Goal: Task Accomplishment & Management: Complete application form

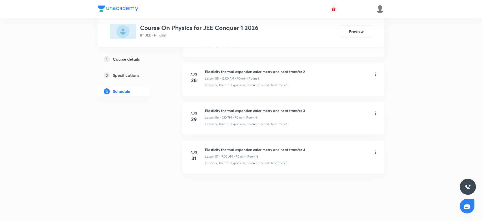
click at [221, 151] on h6 "Elasticity thermal expansion calorimetry and heat transfer 4" at bounding box center [255, 149] width 100 height 5
copy h6 "Elasticity thermal expansion calorimetry and heat transfer 4"
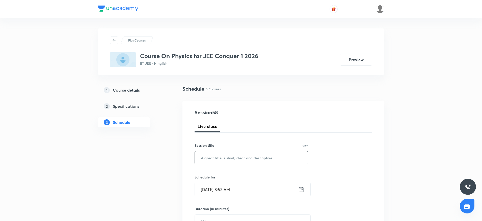
click at [214, 157] on input "text" at bounding box center [251, 158] width 113 height 13
paste input "Elasticity thermal expansion calorimetry and heat transfer 4"
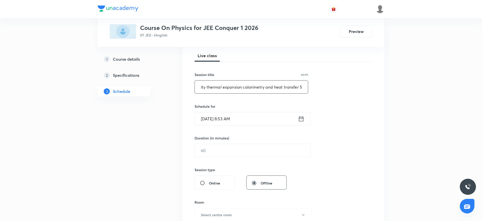
scroll to position [72, 0]
type input "Elasticity thermal expansion calorimetry and heat transfer 5"
click at [251, 116] on input "Sep 1, 2025, 8:53 AM" at bounding box center [246, 118] width 103 height 13
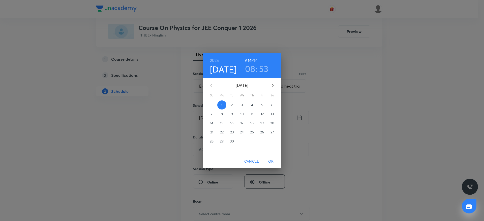
click at [252, 67] on h3 "08" at bounding box center [250, 69] width 10 height 11
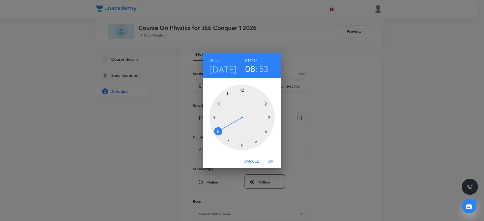
click at [218, 103] on div at bounding box center [242, 118] width 66 height 66
click at [243, 90] on div at bounding box center [242, 118] width 66 height 66
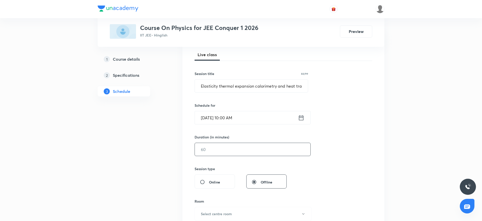
click at [233, 145] on input "text" at bounding box center [253, 149] width 116 height 13
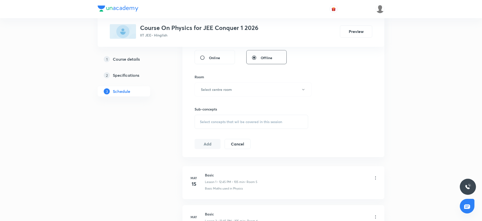
scroll to position [197, 0]
type input "90"
click at [231, 95] on button "Select centre room" at bounding box center [252, 89] width 117 height 14
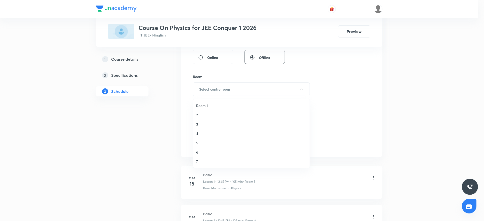
click at [206, 152] on span "6" at bounding box center [251, 152] width 110 height 5
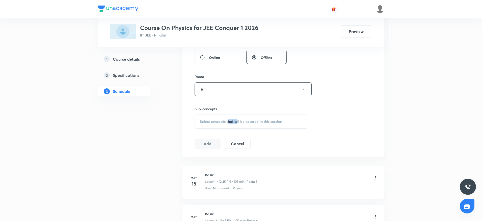
drag, startPoint x: 228, startPoint y: 122, endPoint x: 237, endPoint y: 115, distance: 12.0
click at [237, 115] on div "Select concepts that wil be covered in this session" at bounding box center [251, 122] width 114 height 14
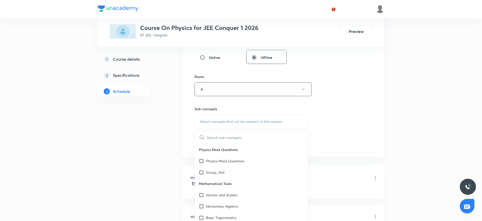
click at [227, 135] on input "text" at bounding box center [257, 137] width 101 height 13
paste input "Elasticity thermal expansion calorimetry and heat transfer 4"
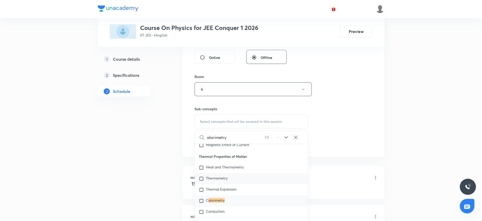
scroll to position [6700, 0]
type input "alorimetry"
click at [228, 197] on div "C alorimetry" at bounding box center [251, 190] width 113 height 11
checkbox input "true"
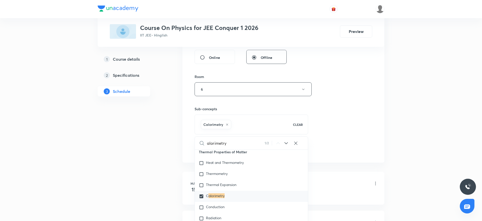
click at [331, 158] on div "Session 58 Live class Session title 60/99 Elasticity thermal expansion calorime…" at bounding box center [283, 33] width 202 height 259
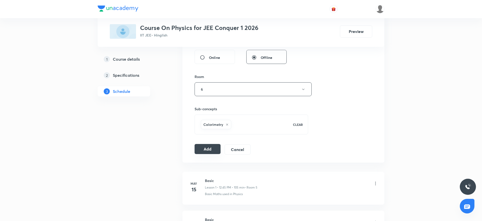
click at [195, 151] on button "Add" at bounding box center [207, 149] width 26 height 10
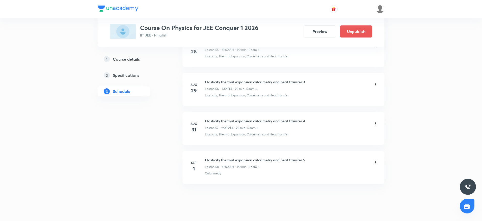
scroll to position [2220, 0]
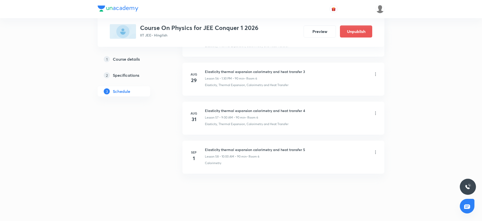
click at [236, 131] on li "Aug 31 Elasticity thermal expansion calorimetry and heat transfer 4 Lesson 57 •…" at bounding box center [283, 118] width 202 height 33
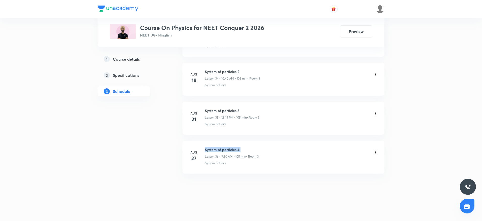
click at [215, 152] on h6 "System of particles 4" at bounding box center [232, 149] width 54 height 5
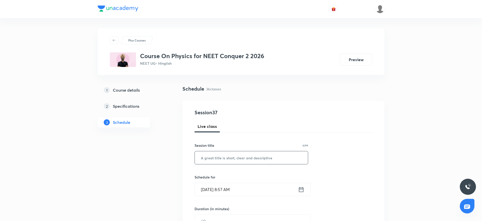
click at [214, 157] on input "text" at bounding box center [251, 158] width 113 height 13
paste input "System of particles 4"
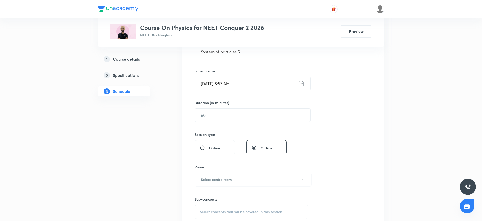
scroll to position [106, 0]
type input "System of particles 5"
click at [257, 86] on input "Sep 1, 2025, 8:57 AM" at bounding box center [246, 83] width 103 height 13
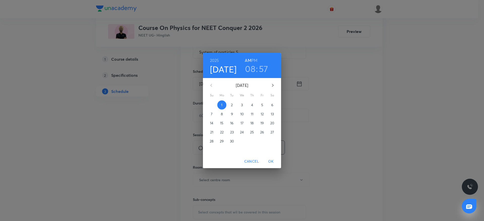
click at [248, 74] on h3 "08" at bounding box center [250, 69] width 10 height 11
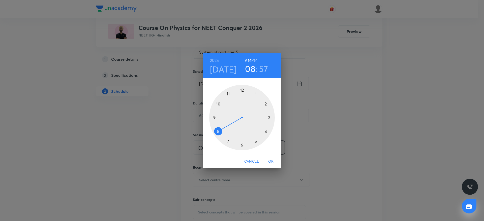
click at [218, 104] on div at bounding box center [242, 118] width 66 height 66
click at [242, 90] on div at bounding box center [242, 118] width 66 height 66
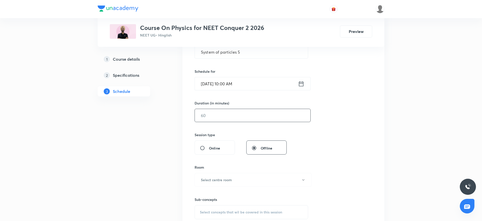
click at [225, 119] on input "text" at bounding box center [253, 115] width 116 height 13
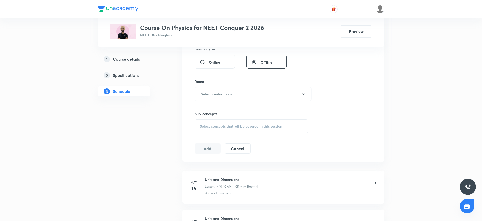
scroll to position [194, 0]
type input "145"
click at [228, 91] on h6 "Select centre room" at bounding box center [216, 91] width 31 height 5
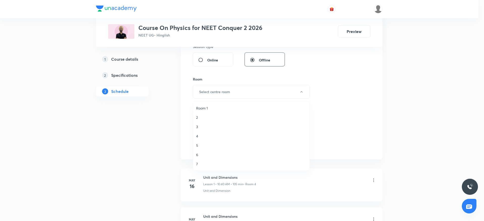
click at [200, 127] on span "3" at bounding box center [251, 126] width 110 height 5
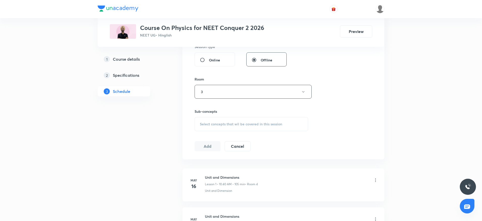
click at [204, 124] on span "Select concepts that wil be covered in this session" at bounding box center [241, 124] width 82 height 4
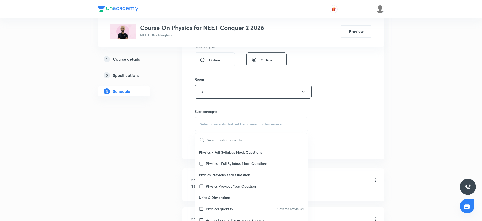
click at [218, 138] on input "text" at bounding box center [257, 140] width 101 height 13
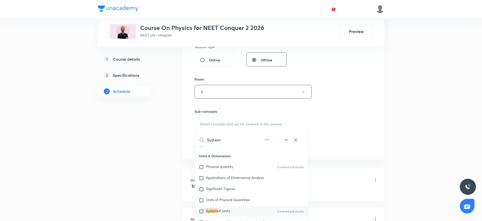
type input "System"
click at [226, 210] on span "of Units" at bounding box center [223, 211] width 12 height 5
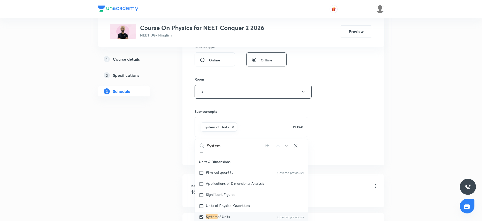
checkbox input "true"
click at [357, 143] on div "Session 37 Live class Session title 21/99 System of particles 5 ​ Schedule for …" at bounding box center [283, 36] width 178 height 243
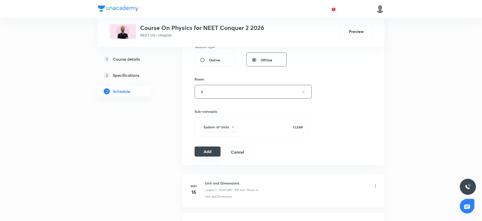
click at [208, 155] on button "Add" at bounding box center [207, 152] width 26 height 10
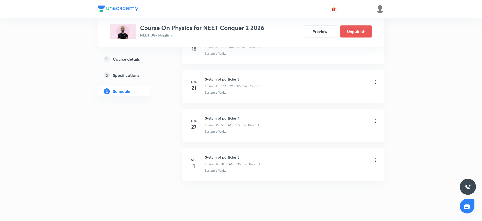
scroll to position [1398, 0]
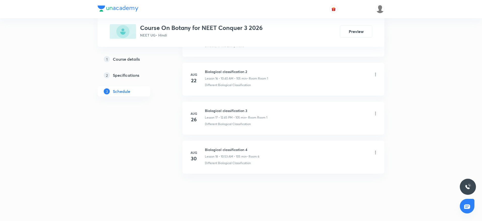
click at [232, 149] on h6 "Biological classification 4" at bounding box center [232, 149] width 54 height 5
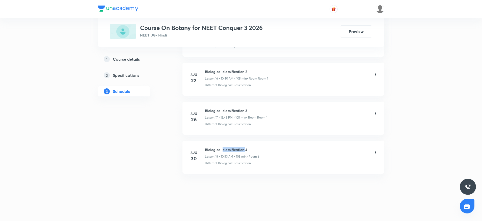
copy h6 "classification"
click at [232, 149] on h6 "Biological classification 4" at bounding box center [232, 149] width 54 height 5
copy h6 "Biological classification 4"
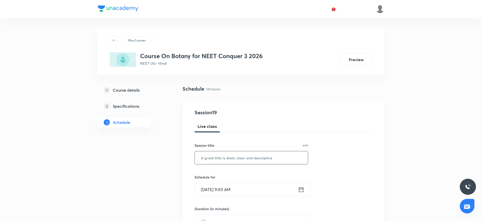
click at [226, 156] on input "text" at bounding box center [251, 158] width 113 height 13
paste input "Biological classification 4"
type input "Biological classification 5"
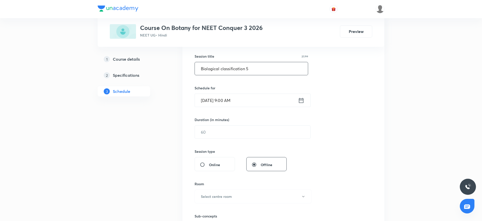
scroll to position [90, 0]
click at [242, 101] on input "Sep 1, 2025, 9:00 AM" at bounding box center [246, 100] width 103 height 13
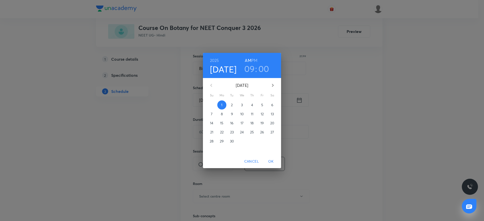
click at [248, 68] on h3 "09" at bounding box center [249, 69] width 11 height 11
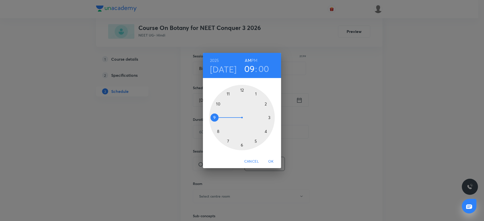
click at [218, 104] on div at bounding box center [242, 118] width 66 height 66
click at [215, 133] on div at bounding box center [242, 118] width 66 height 66
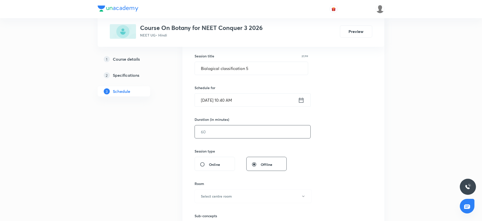
click at [215, 137] on input "text" at bounding box center [253, 132] width 116 height 13
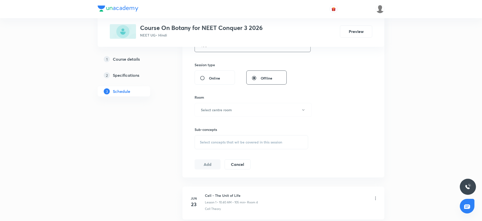
scroll to position [184, 0]
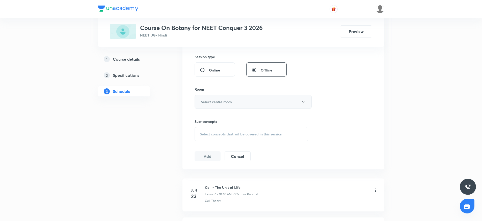
type input "105"
click at [233, 99] on button "Select centre room" at bounding box center [252, 102] width 117 height 14
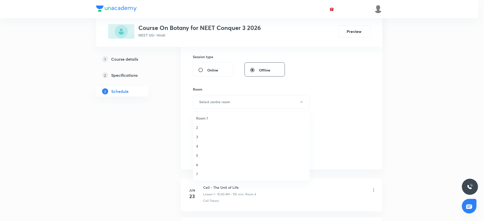
click at [209, 119] on span "Room 1" at bounding box center [251, 118] width 110 height 5
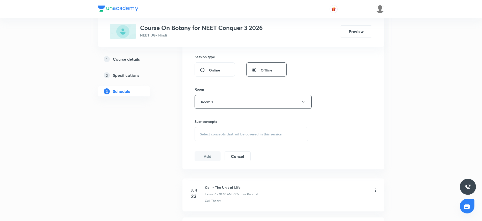
click at [215, 135] on span "Select concepts that wil be covered in this session" at bounding box center [241, 134] width 82 height 4
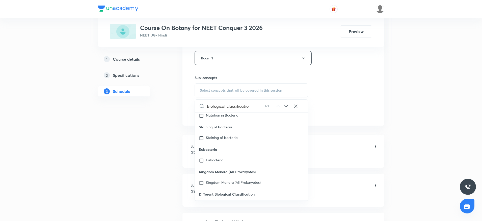
scroll to position [7974, 0]
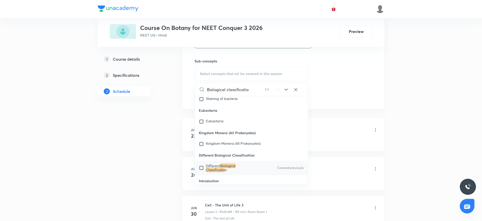
type input "Biological classificatio"
click at [220, 165] on mark "Biological Classificatio" at bounding box center [221, 168] width 30 height 9
checkbox input "true"
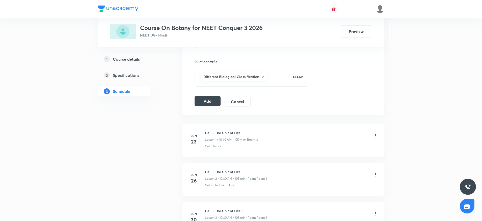
click at [205, 98] on button "Add" at bounding box center [207, 101] width 26 height 10
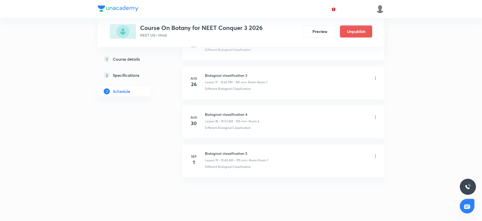
scroll to position [694, 0]
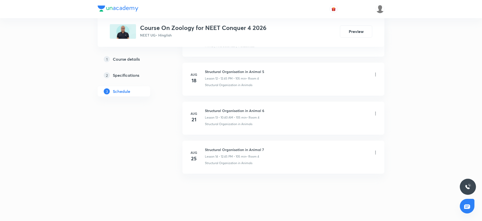
click at [218, 150] on h6 "Structural Organisation in Animal 7" at bounding box center [234, 149] width 59 height 5
copy h6 "Structural Organisation in Animal 7"
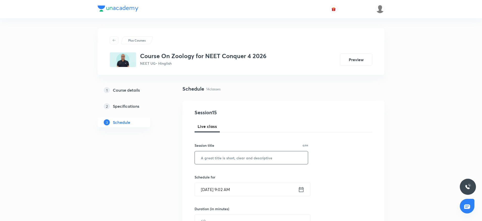
click at [223, 156] on input "text" at bounding box center [251, 158] width 113 height 13
paste input "Structural Organisation in Animal 7"
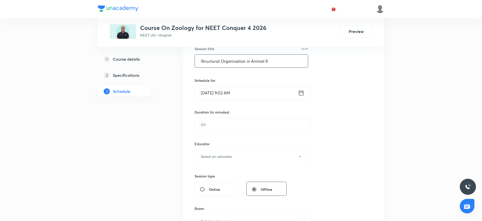
scroll to position [100, 0]
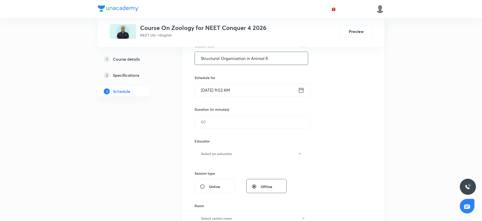
type input "Structural Organisation in Animal 8"
click at [247, 92] on input "Sep 1, 2025, 9:02 AM" at bounding box center [246, 90] width 103 height 13
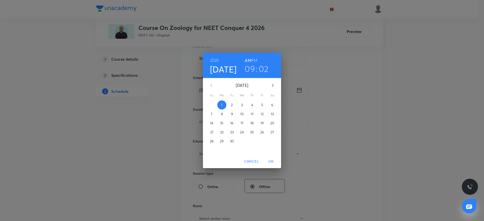
click at [250, 70] on h3 "09" at bounding box center [250, 69] width 11 height 11
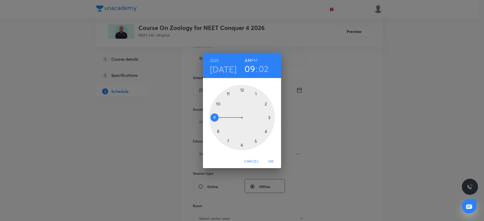
click at [218, 104] on div at bounding box center [242, 118] width 66 height 66
click at [219, 131] on div at bounding box center [242, 118] width 66 height 66
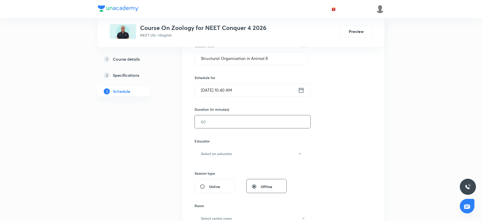
click at [223, 119] on input "text" at bounding box center [253, 122] width 116 height 13
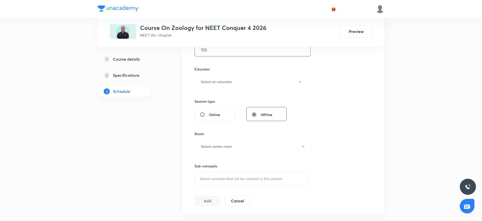
scroll to position [174, 0]
type input "105"
click at [226, 83] on button "Select an educator" at bounding box center [251, 80] width 114 height 14
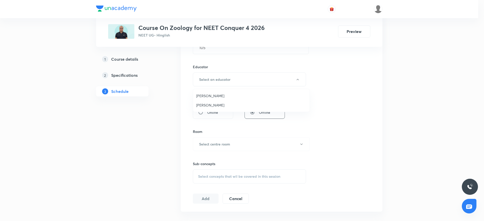
click at [215, 106] on span "Mukesh Sharma" at bounding box center [251, 105] width 110 height 5
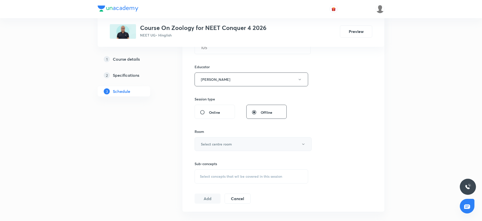
click at [208, 140] on button "Select centre room" at bounding box center [252, 144] width 117 height 14
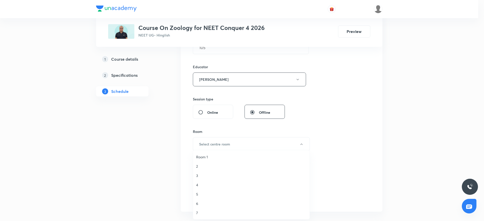
click at [202, 183] on span "4" at bounding box center [251, 185] width 110 height 5
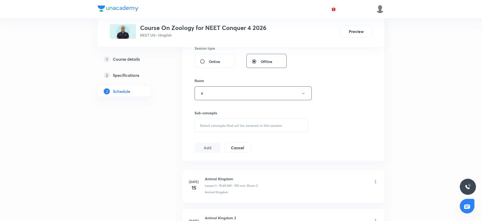
scroll to position [230, 0]
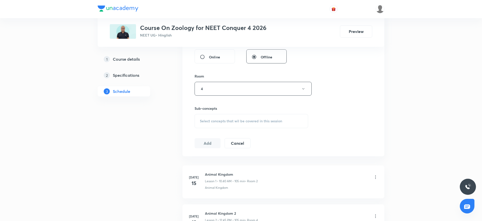
click at [225, 124] on div "Select concepts that wil be covered in this session" at bounding box center [251, 121] width 114 height 14
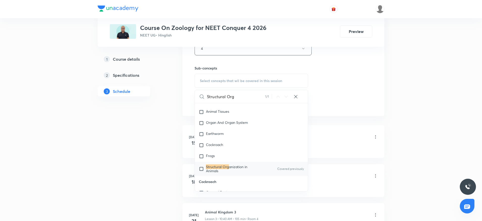
scroll to position [657, 0]
type input "Structural Org"
click at [226, 167] on mark "Structural Org" at bounding box center [217, 164] width 23 height 5
checkbox input "true"
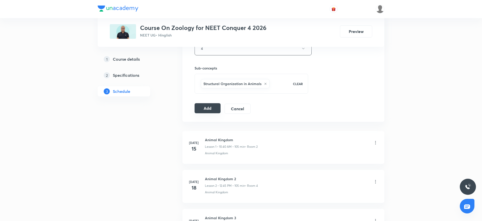
click at [210, 106] on button "Add" at bounding box center [207, 108] width 26 height 10
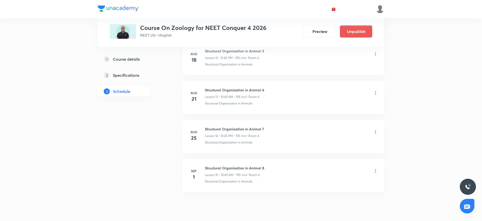
scroll to position [538, 0]
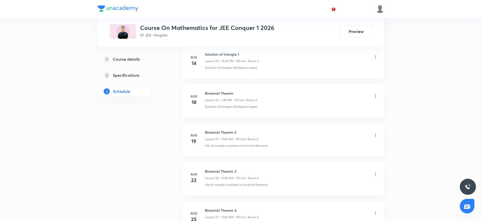
scroll to position [2646, 0]
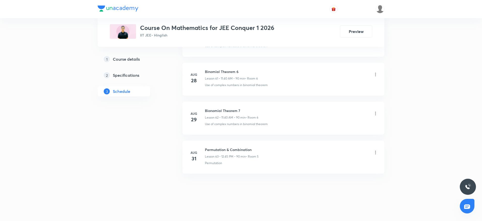
click at [238, 150] on h6 "Permutation & Combination" at bounding box center [232, 149] width 54 height 5
copy h6 "Permutation & Combination"
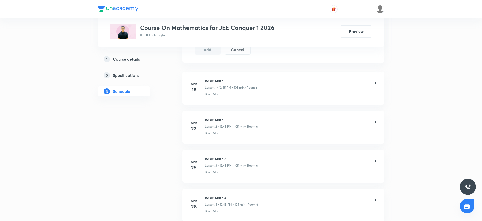
scroll to position [0, 0]
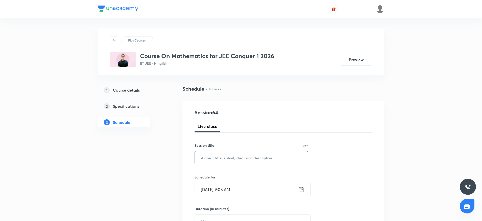
click at [226, 163] on input "text" at bounding box center [251, 158] width 113 height 13
paste input "Permutation & Combination"
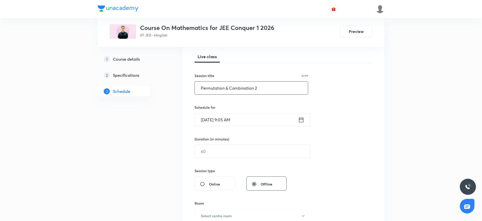
scroll to position [76, 0]
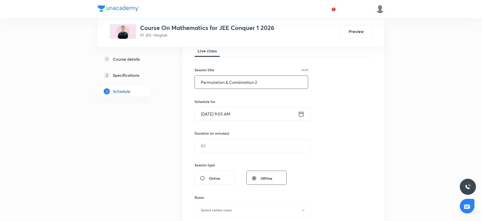
type input "Permutation & Combination 2"
click at [259, 115] on input "[DATE] 9:05 AM" at bounding box center [246, 114] width 103 height 13
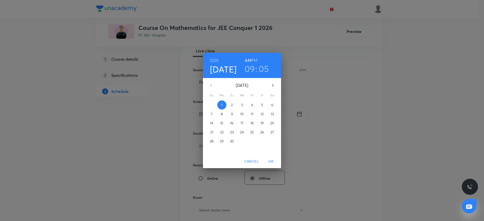
click at [253, 72] on h3 "09" at bounding box center [250, 69] width 11 height 11
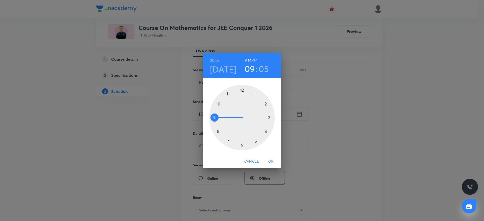
click at [228, 93] on div at bounding box center [242, 118] width 66 height 66
click at [217, 130] on div at bounding box center [242, 118] width 66 height 66
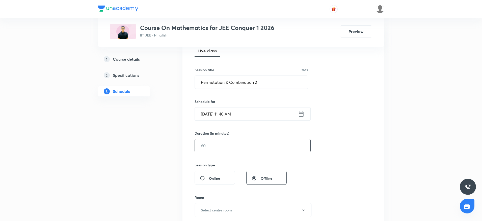
click at [226, 142] on input "text" at bounding box center [253, 146] width 116 height 13
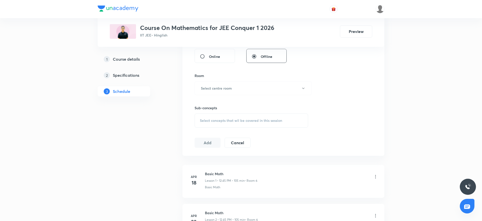
scroll to position [198, 0]
type input "90"
click at [230, 89] on h6 "Select centre room" at bounding box center [216, 88] width 31 height 5
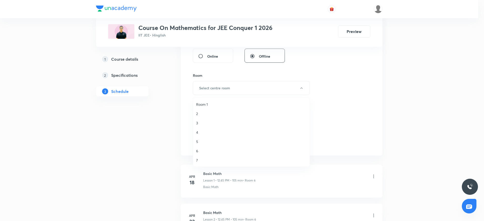
click at [204, 152] on span "6" at bounding box center [251, 151] width 110 height 5
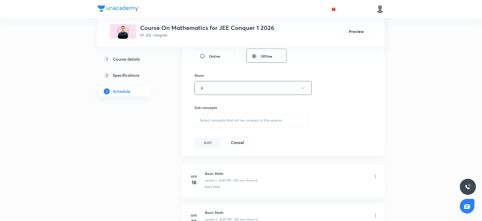
click at [227, 124] on div "Select concepts that wil be covered in this session" at bounding box center [251, 121] width 114 height 14
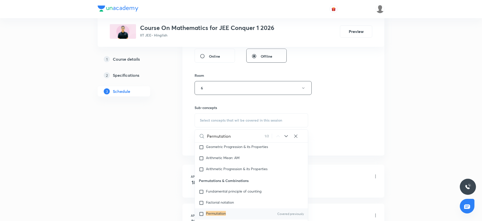
scroll to position [942, 0]
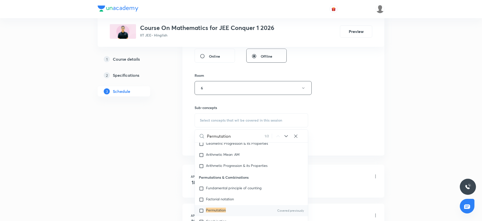
type input "Permutation"
click at [232, 206] on div "Permutation Covered previously" at bounding box center [251, 211] width 113 height 11
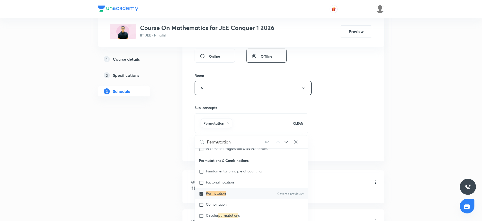
scroll to position [966, 0]
click at [235, 203] on div "Combination" at bounding box center [251, 204] width 113 height 11
checkbox input "true"
click at [332, 137] on div "Session 64 Live class Session title 27/99 Permutation & Combination 2 ​ Schedul…" at bounding box center [283, 32] width 178 height 243
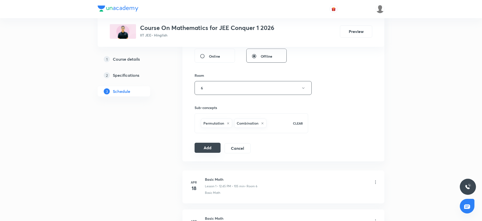
click at [203, 147] on button "Add" at bounding box center [207, 148] width 26 height 10
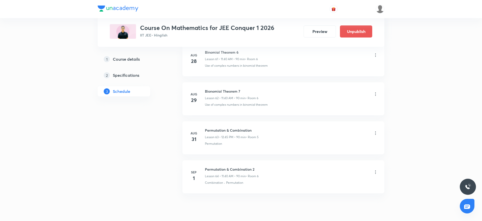
scroll to position [2454, 0]
